Goal: Navigation & Orientation: Understand site structure

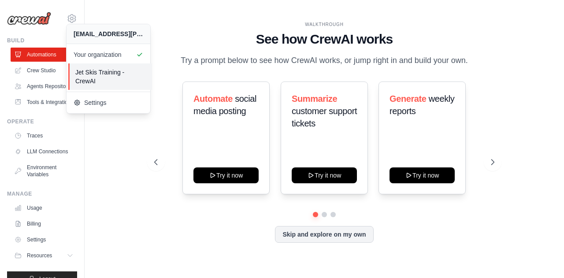
click at [105, 78] on span "Jet Skis Training - CrewAI" at bounding box center [110, 77] width 70 height 18
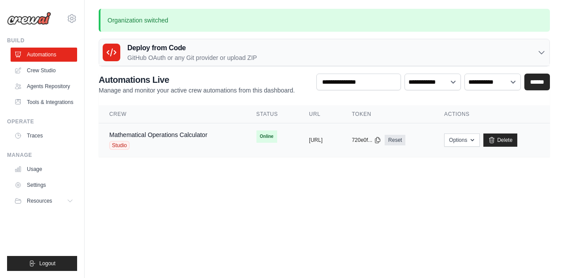
click at [162, 142] on div "Studio" at bounding box center [158, 145] width 98 height 9
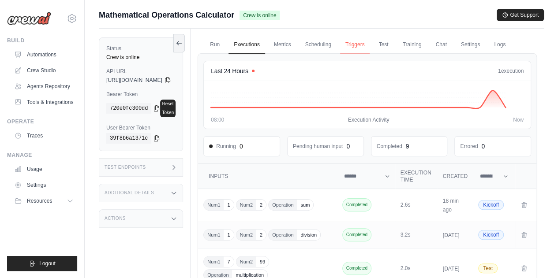
click at [368, 41] on link "Triggers" at bounding box center [355, 45] width 30 height 19
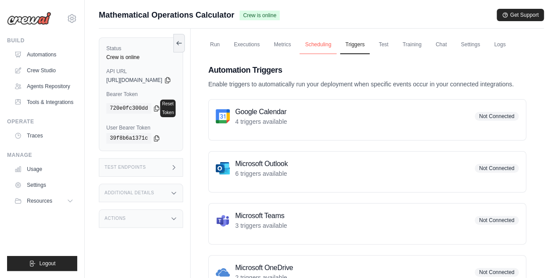
click at [333, 46] on link "Scheduling" at bounding box center [317, 45] width 37 height 19
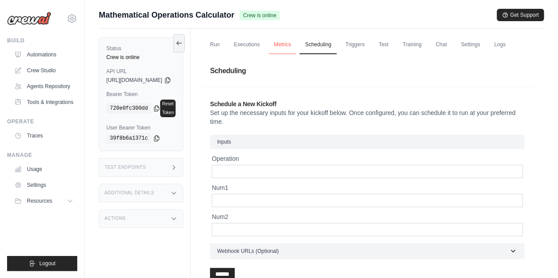
click at [296, 39] on link "Metrics" at bounding box center [283, 45] width 28 height 19
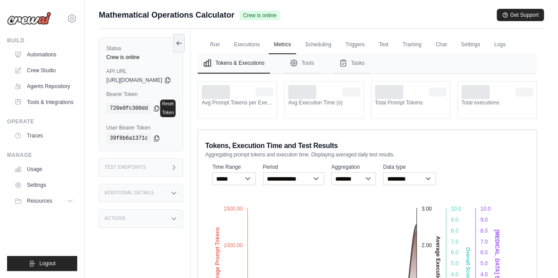
click at [268, 32] on div "Run Executions Metrics Scheduling Triggers Test Training Chat Settings Logs Las…" at bounding box center [367, 200] width 353 height 343
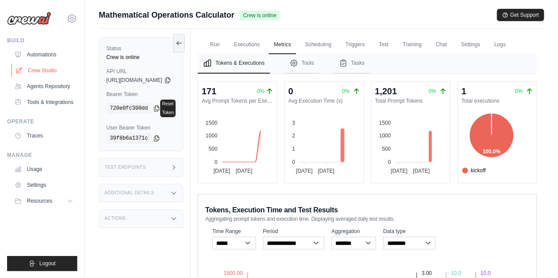
click at [48, 76] on link "Crew Studio" at bounding box center [44, 71] width 67 height 14
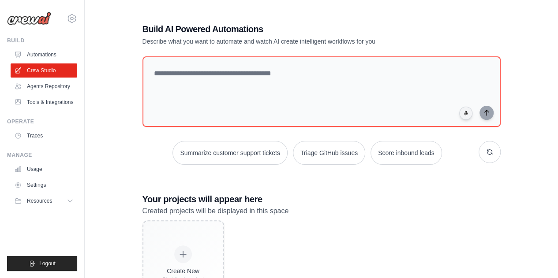
scroll to position [53, 0]
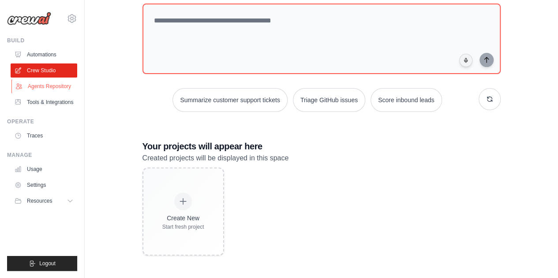
click at [51, 84] on link "Agents Repository" at bounding box center [44, 86] width 67 height 14
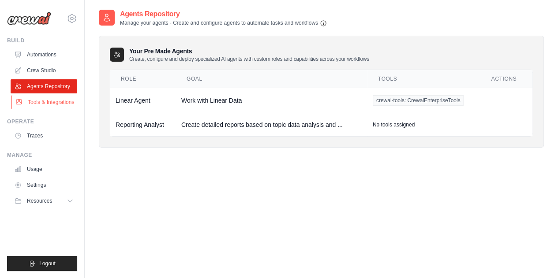
click at [49, 99] on link "Tools & Integrations" at bounding box center [44, 102] width 67 height 14
